Goal: Information Seeking & Learning: Find specific fact

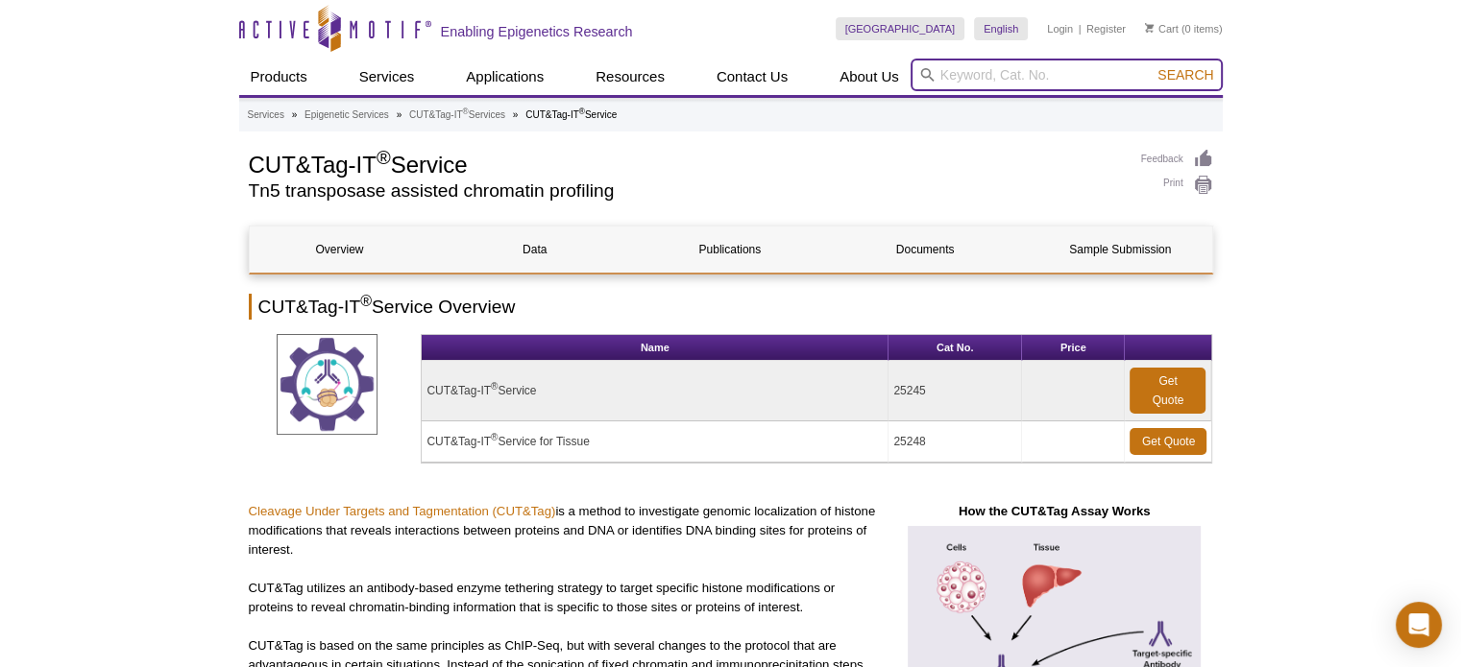
click at [1102, 70] on input "search" at bounding box center [1066, 75] width 312 height 33
paste input "39117 >> 91313 >> 91396"
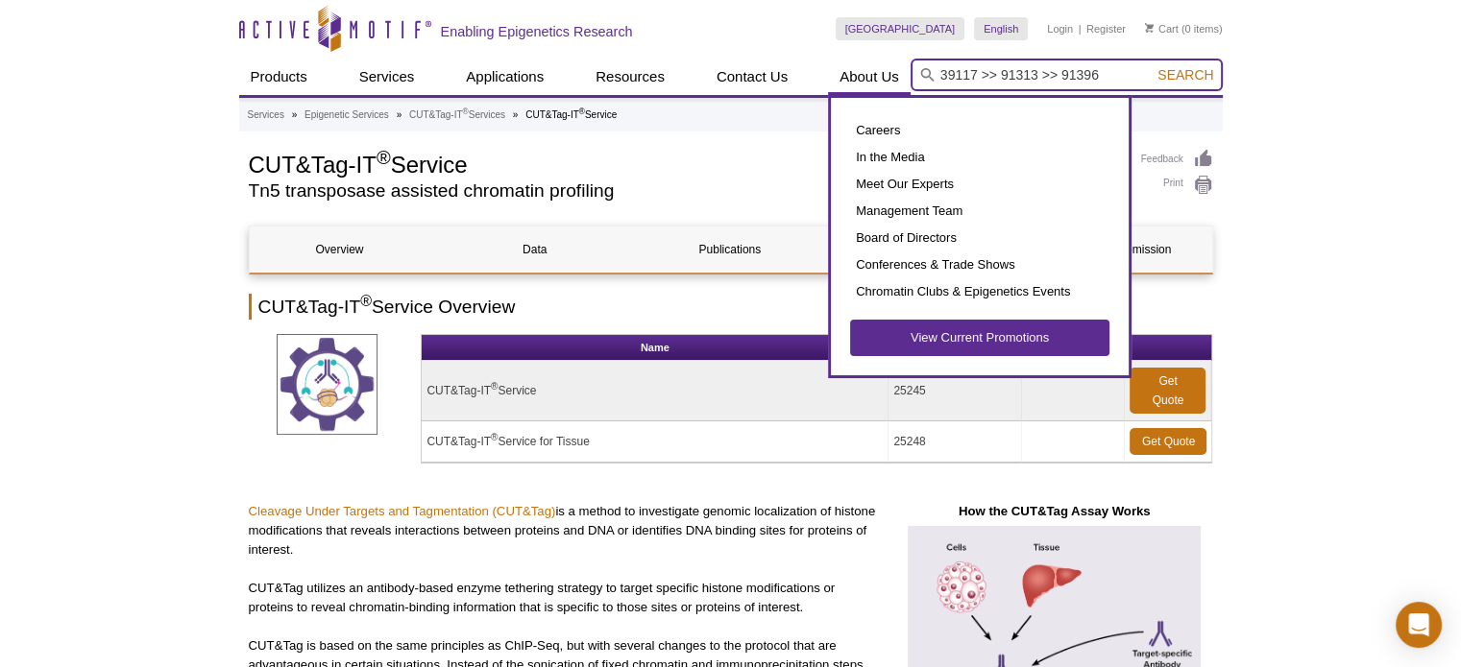
drag, startPoint x: 999, startPoint y: 72, endPoint x: 865, endPoint y: 75, distance: 133.5
click at [865, 75] on div "Products ChIP Assays ChIP Accessory Products ChIP Kits ChIP-Validated Antibodie…" at bounding box center [730, 77] width 983 height 36
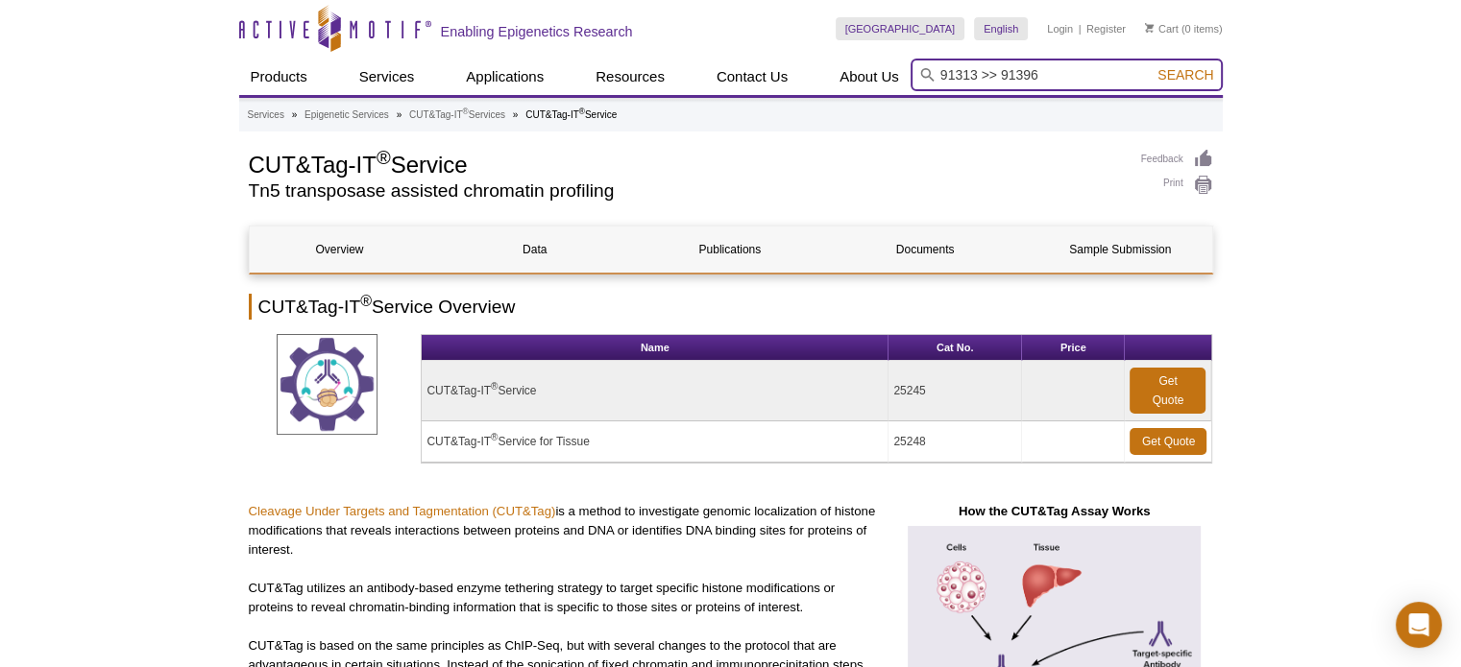
click at [1052, 70] on input "91313 >> 91396" at bounding box center [1066, 75] width 312 height 33
type input "91313"
click at [1151, 66] on button "Search" at bounding box center [1184, 74] width 67 height 17
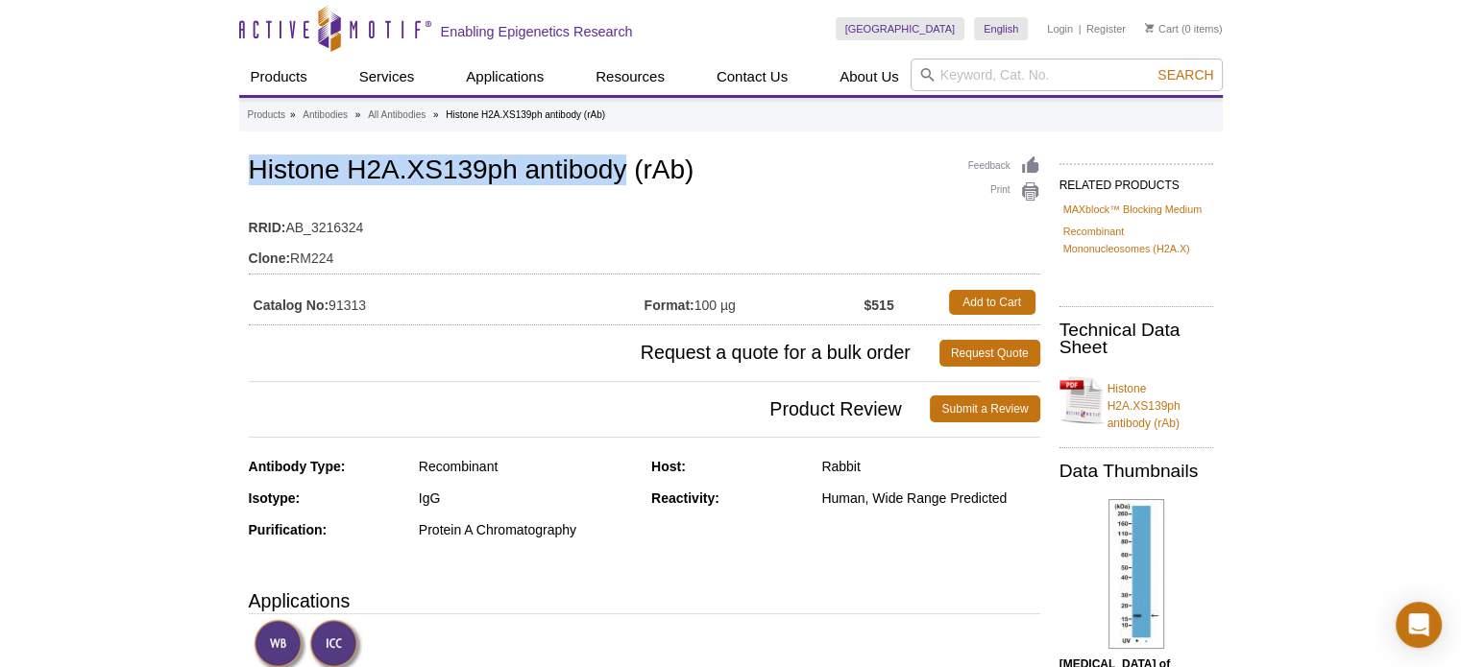
copy h1 "Histone H2A.XS139ph antibody"
drag, startPoint x: 248, startPoint y: 168, endPoint x: 617, endPoint y: 172, distance: 368.8
click at [619, 172] on h1 "Histone H2A.XS139ph antibody (rAb)" at bounding box center [644, 172] width 791 height 33
